Goal: Information Seeking & Learning: Find specific fact

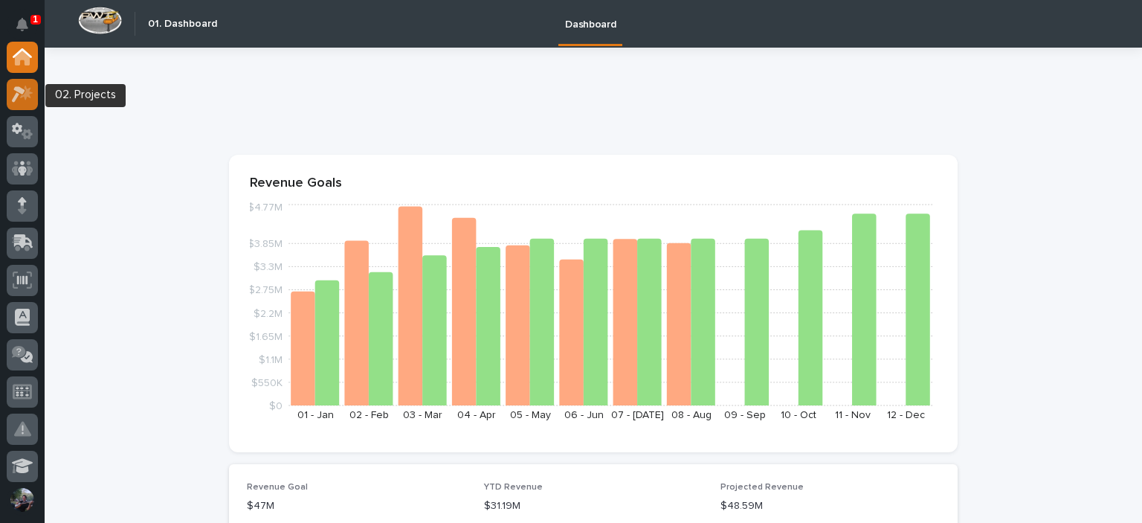
click at [28, 105] on div at bounding box center [22, 94] width 31 height 31
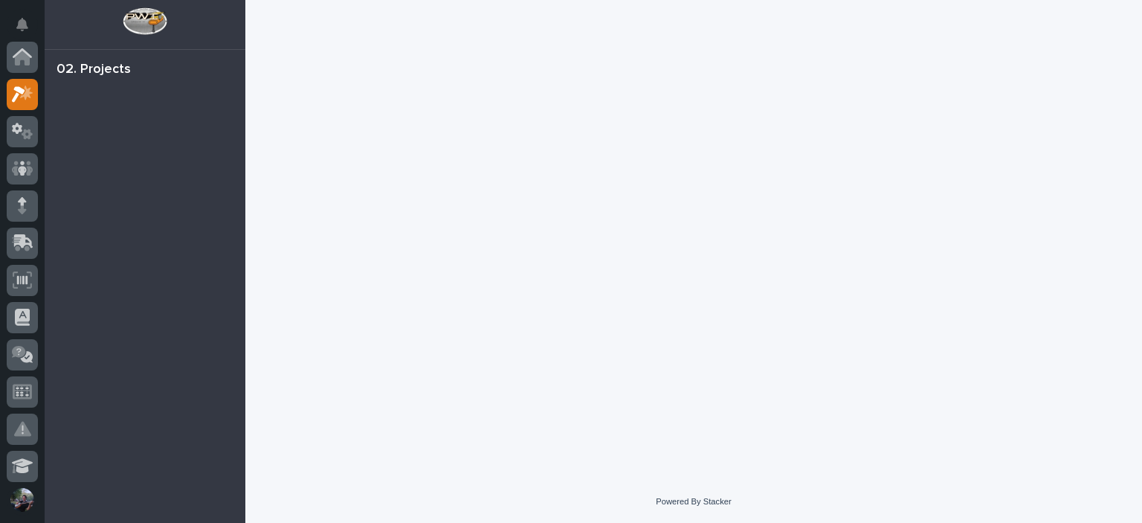
scroll to position [37, 0]
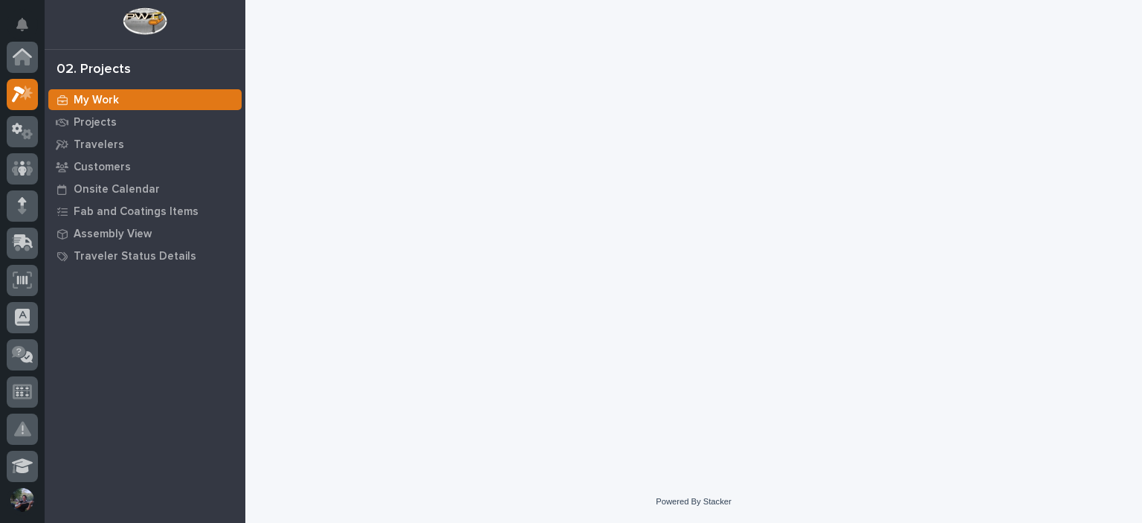
scroll to position [37, 0]
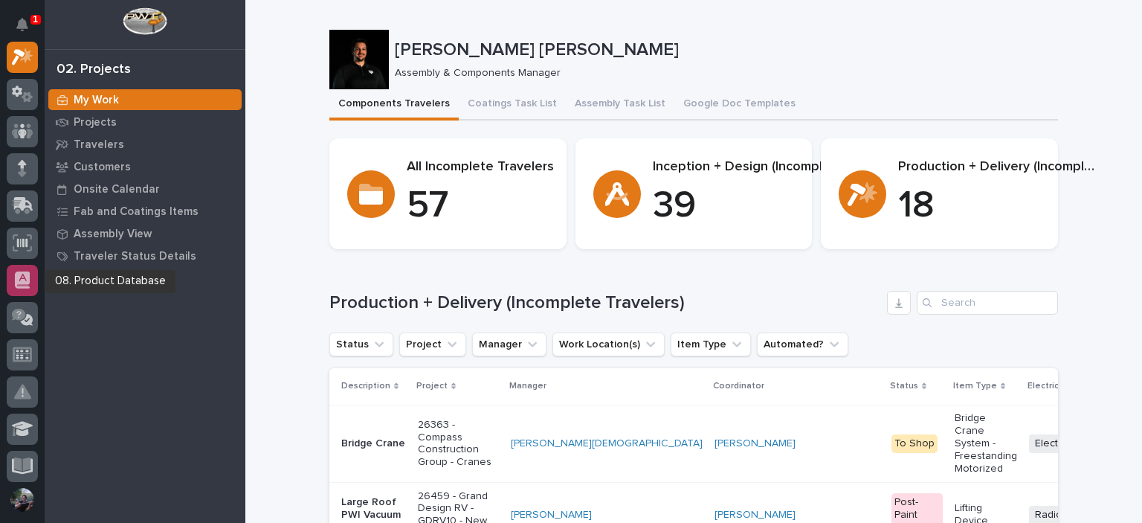
click at [16, 292] on div at bounding box center [22, 280] width 31 height 31
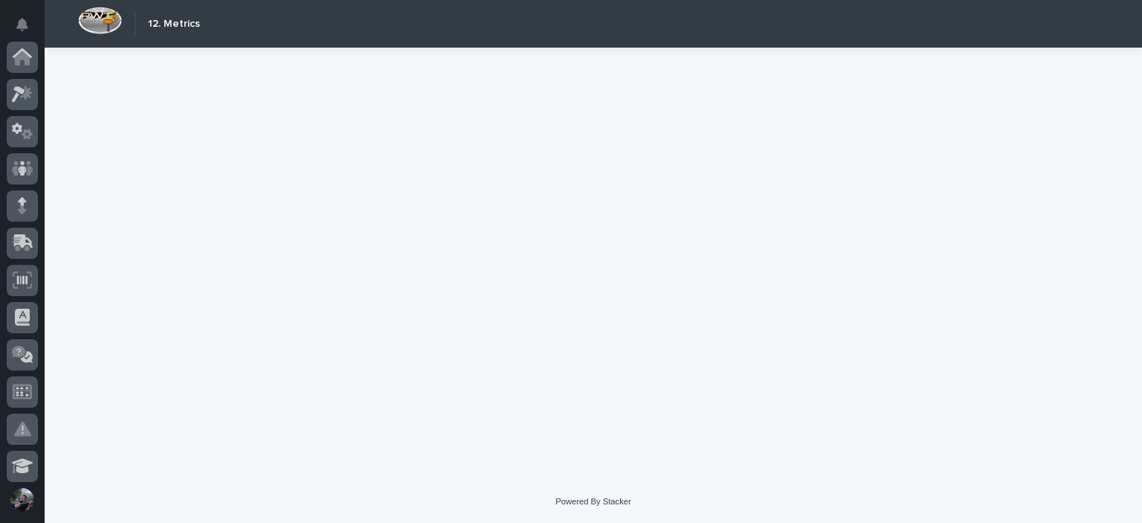
scroll to position [449, 0]
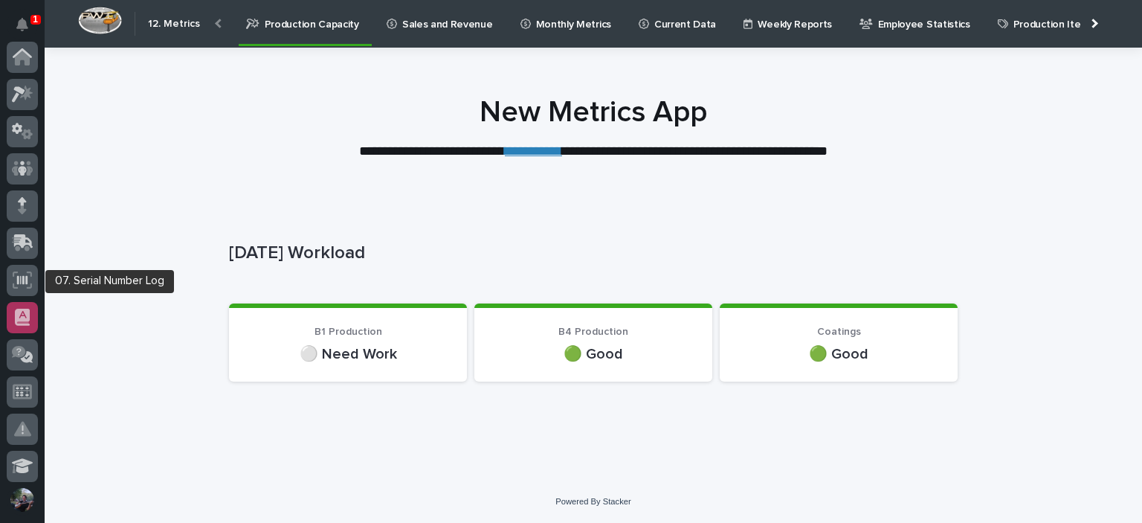
click at [28, 308] on icon at bounding box center [22, 316] width 15 height 17
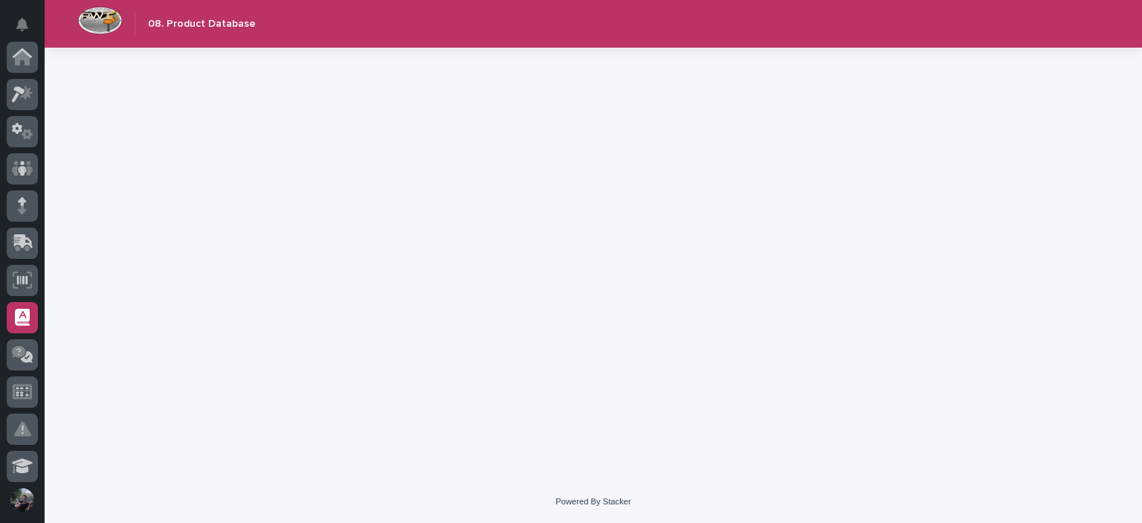
scroll to position [260, 0]
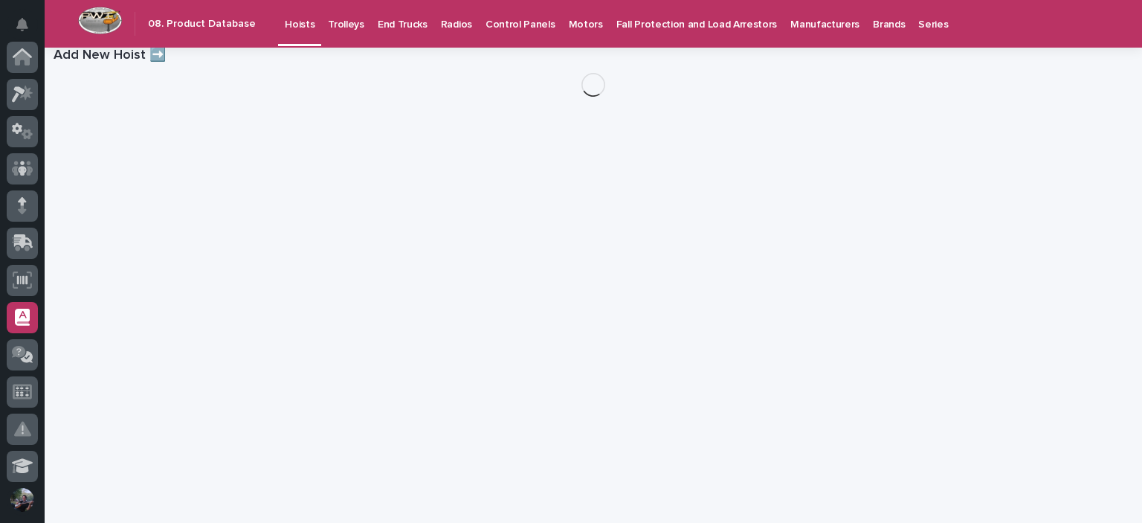
scroll to position [260, 0]
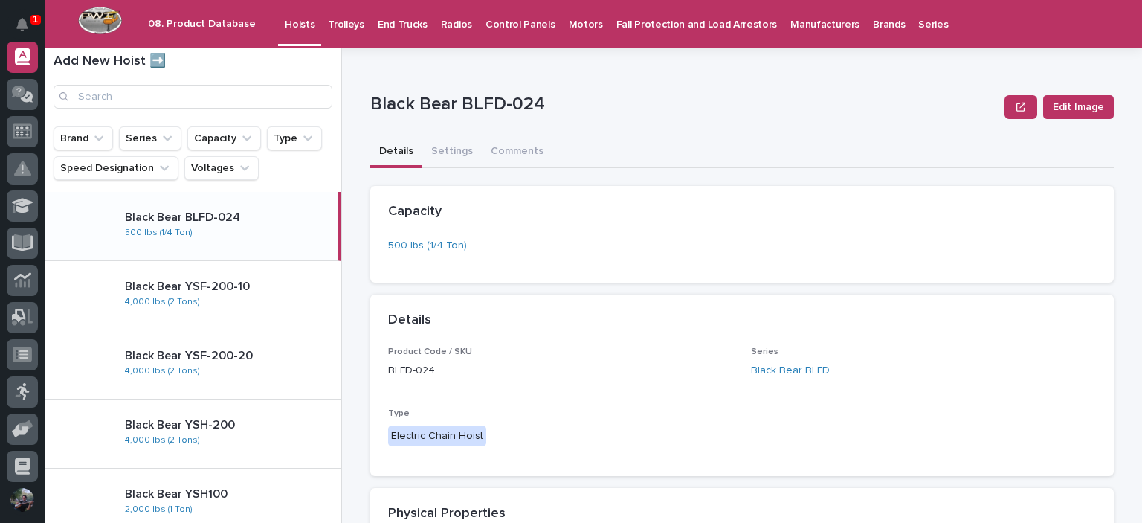
click at [288, 30] on p "Hoists" at bounding box center [300, 15] width 30 height 31
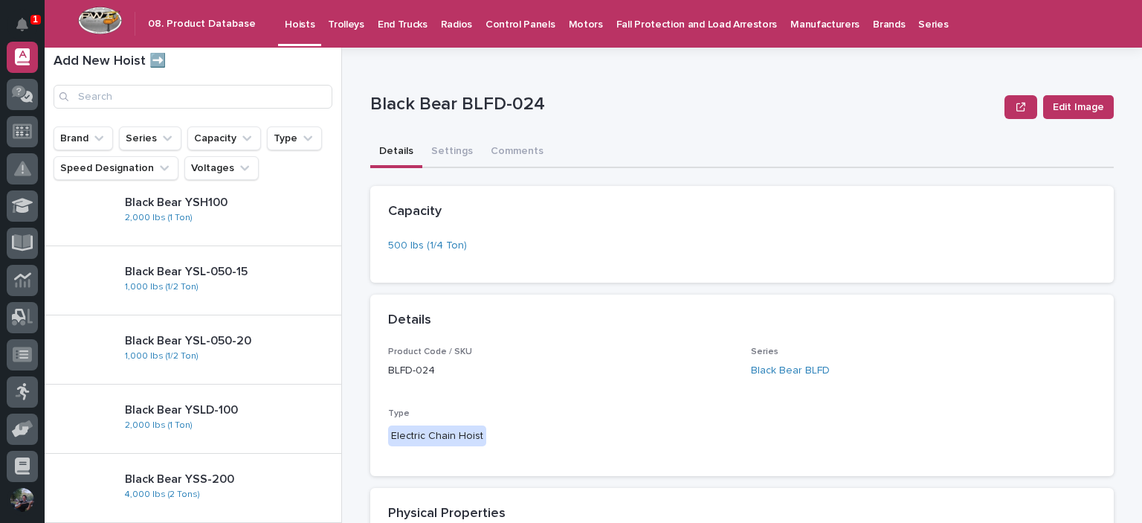
scroll to position [0, 0]
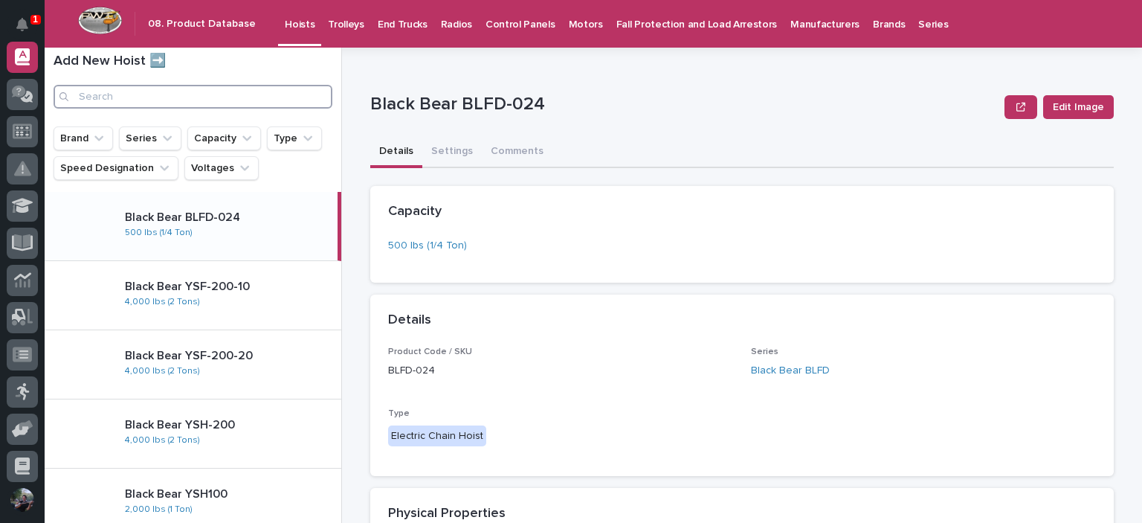
click at [186, 91] on input "Search" at bounding box center [193, 97] width 279 height 24
click at [265, 106] on input "Search" at bounding box center [193, 97] width 279 height 24
type input "1"
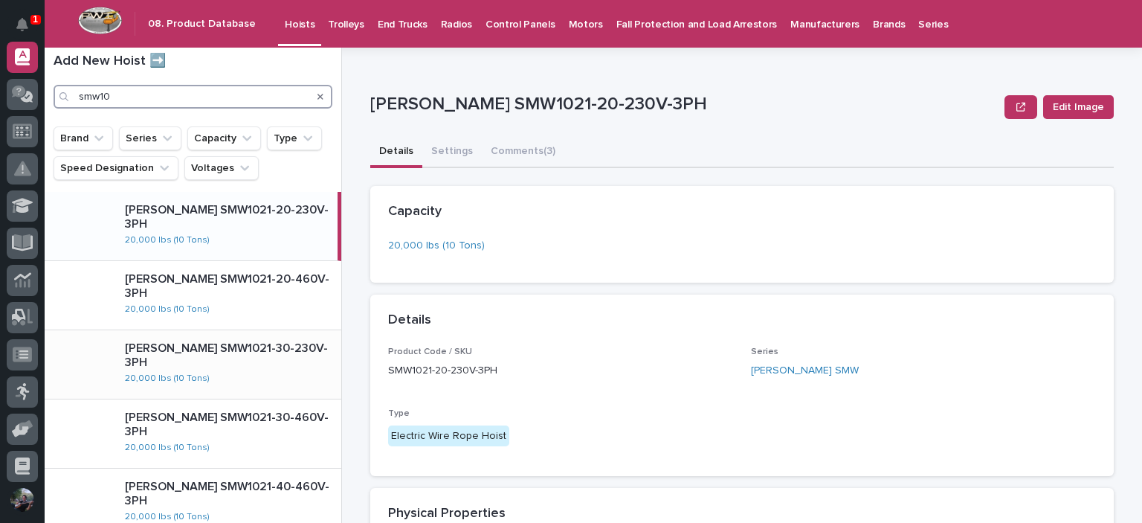
type input "smw10"
click at [259, 345] on div "Starke SMW1021-30-230V-3PH 20,000 lbs (10 Tons)" at bounding box center [227, 363] width 228 height 57
click at [259, 228] on div "Starke SMW1021-20-230V-3PH 20,000 lbs (10 Tons)" at bounding box center [227, 225] width 228 height 57
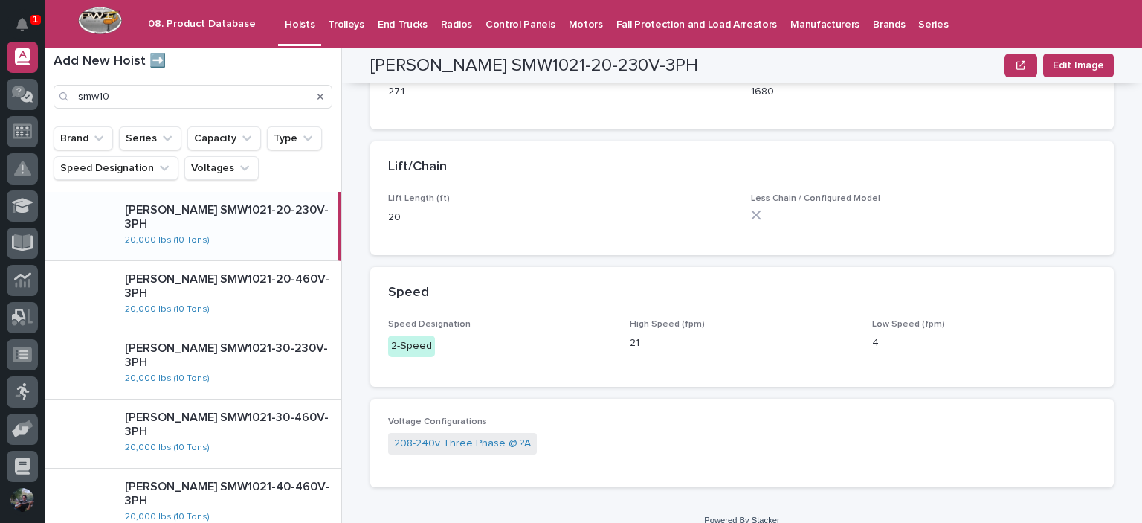
scroll to position [490, 0]
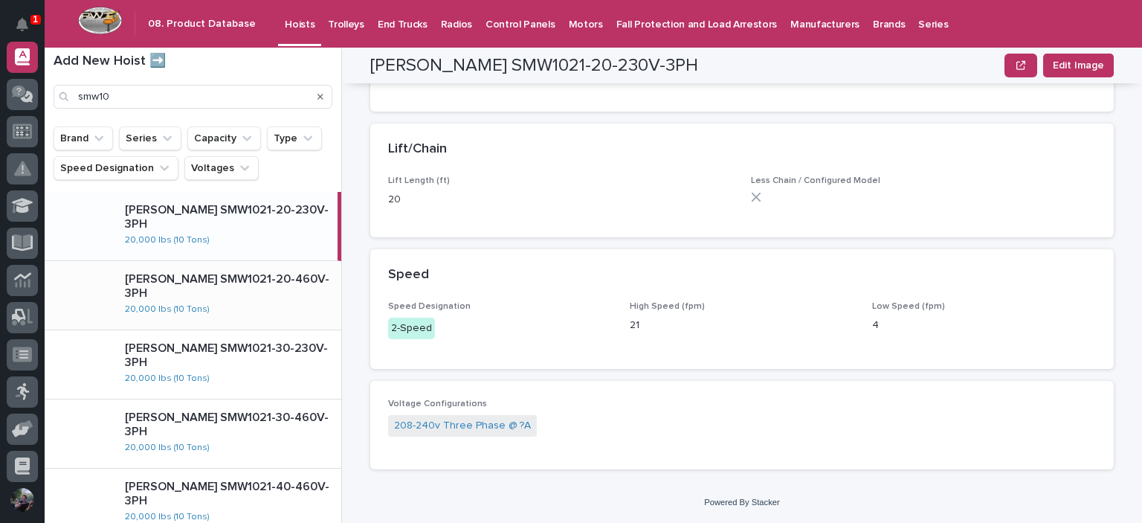
click at [257, 298] on div "Starke SMW1021-20-460V-3PH 20,000 lbs (10 Tons)" at bounding box center [227, 294] width 228 height 57
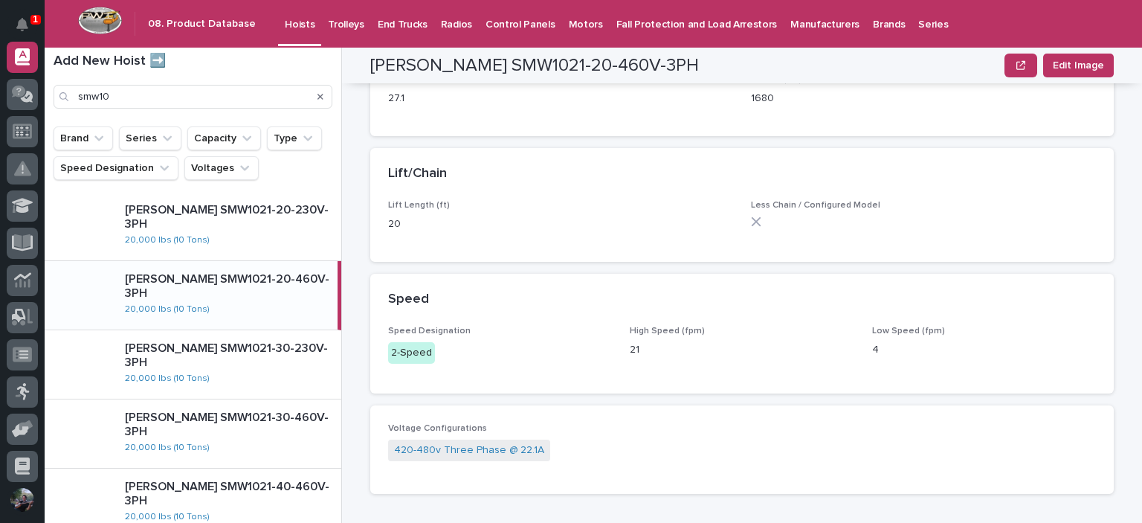
scroll to position [490, 0]
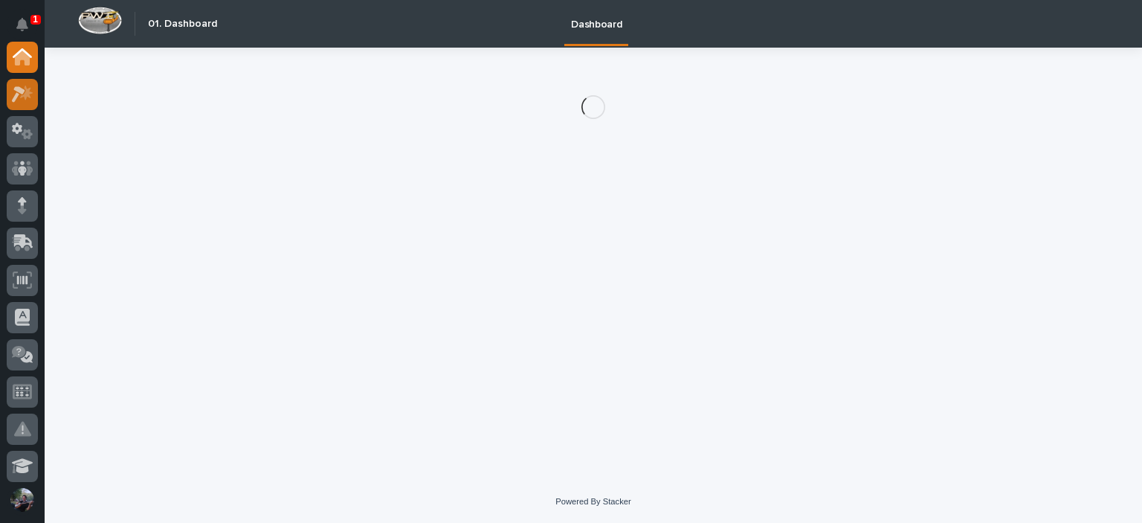
click at [15, 89] on icon at bounding box center [18, 94] width 13 height 16
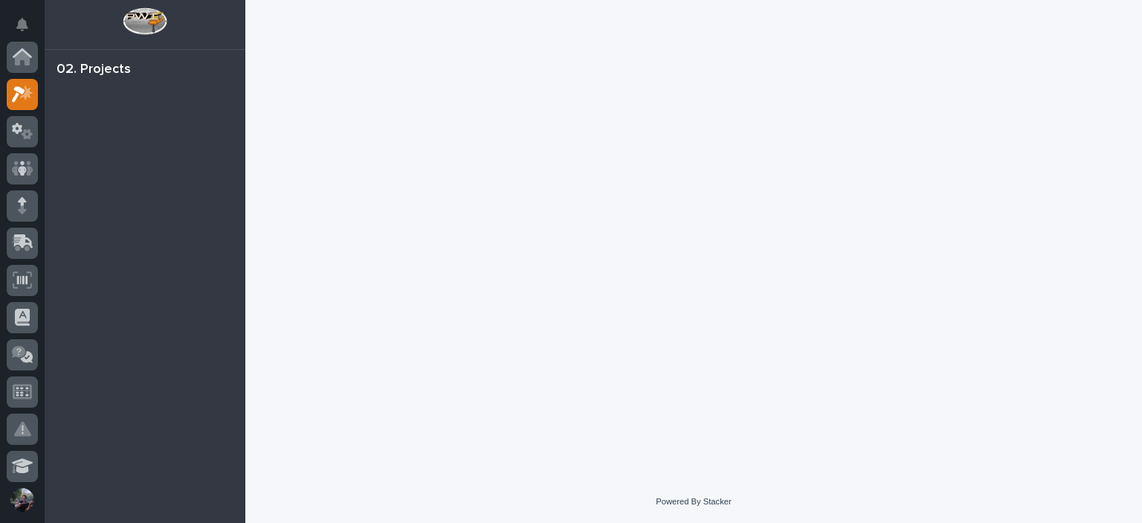
scroll to position [37, 0]
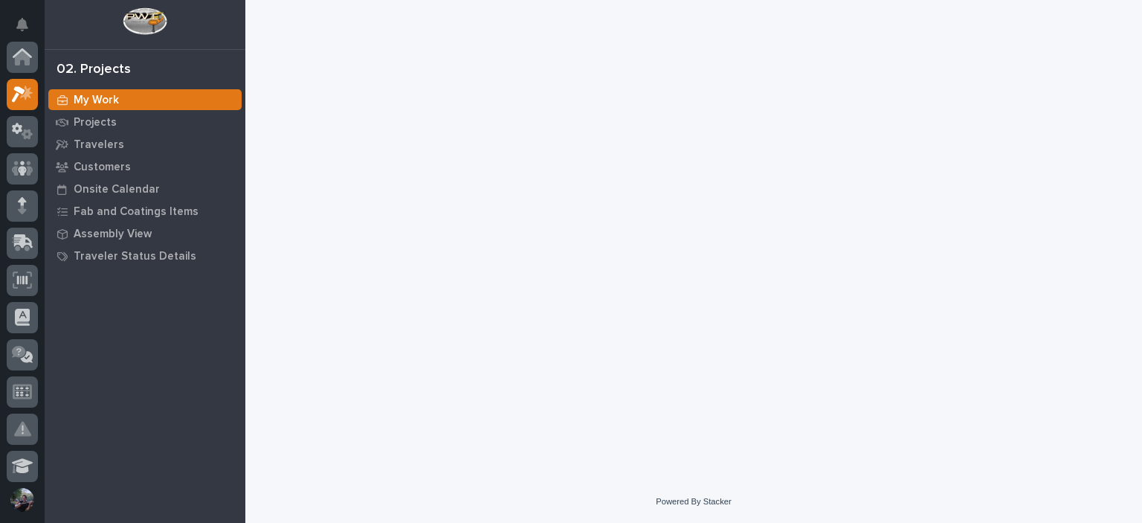
scroll to position [37, 0]
